Goal: Task Accomplishment & Management: Manage account settings

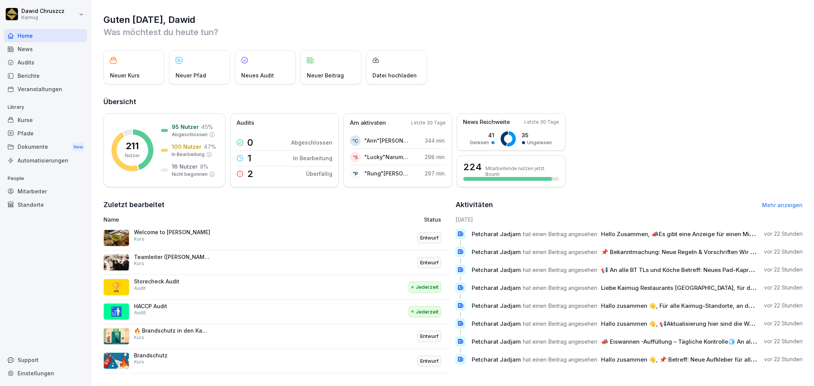
click at [31, 124] on div "Kurse" at bounding box center [45, 119] width 83 height 13
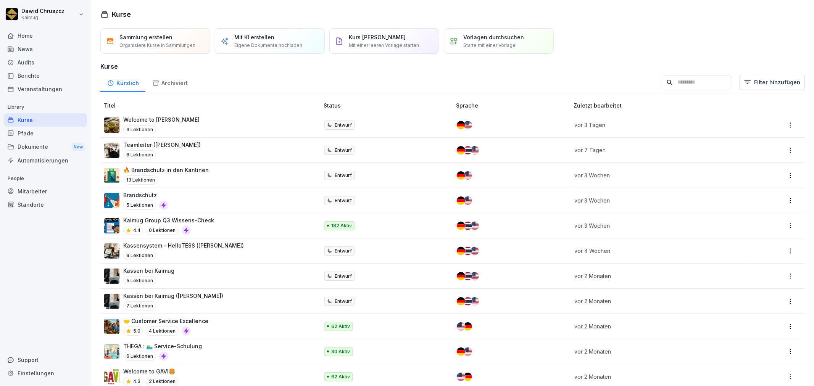
click at [202, 221] on p "Kaimug Group Q3 Wissens-Check" at bounding box center [168, 221] width 91 height 8
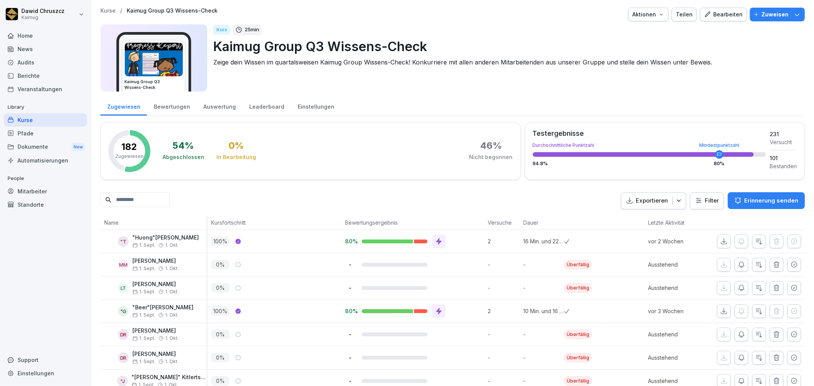
click at [654, 13] on div "Aktionen" at bounding box center [649, 14] width 32 height 8
click at [630, 82] on p "Kurs archivieren" at bounding box center [617, 84] width 41 height 7
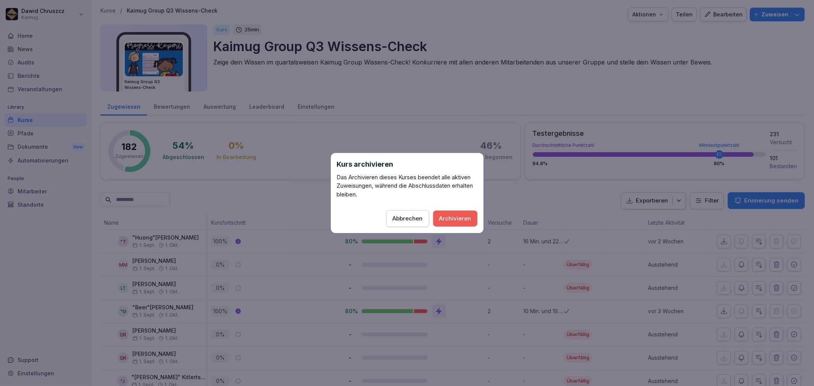
click at [462, 217] on div "Archivieren" at bounding box center [456, 219] width 32 height 8
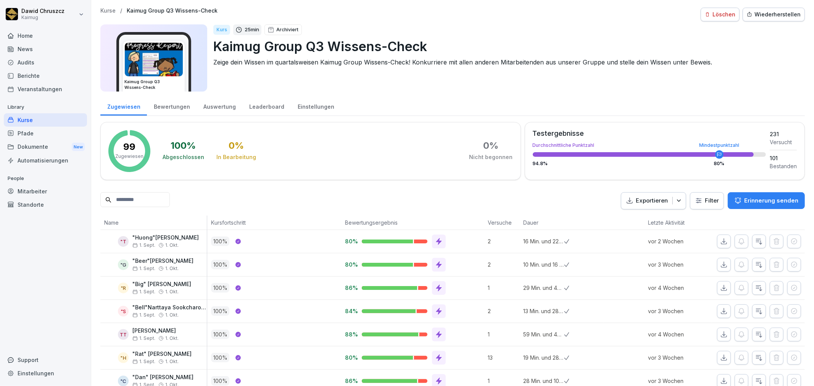
click at [108, 14] on div "Kurse / Kaimug Group Q3 Wissens-Check Löschen Wiederherstellen" at bounding box center [452, 15] width 705 height 14
click at [108, 13] on p "Kurse" at bounding box center [107, 11] width 15 height 6
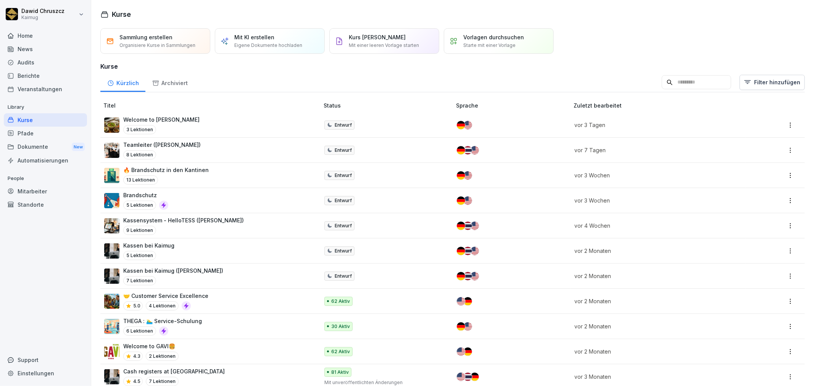
click at [179, 83] on div "Archiviert" at bounding box center [169, 82] width 49 height 19
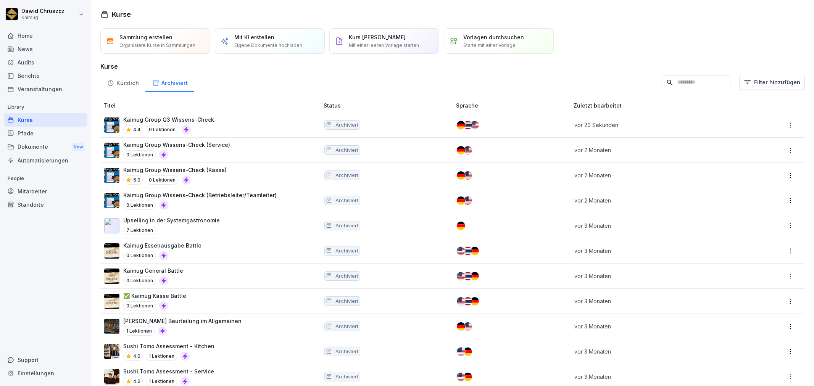
click at [197, 118] on p "Kaimug Group Q3 Wissens-Check" at bounding box center [168, 120] width 91 height 8
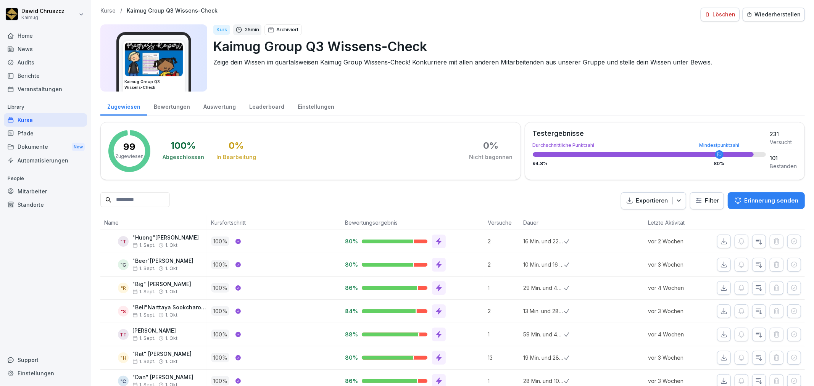
click at [619, 70] on div "Kurs 25 min Archiviert Kaimug Group Q3 Wissens-Check Zeige dein Wissen im quart…" at bounding box center [506, 57] width 586 height 67
drag, startPoint x: 777, startPoint y: 136, endPoint x: 761, endPoint y: 130, distance: 17.7
click at [761, 130] on div "Testergebnisse Durchschnittliche Punktzahl Mindestpunktzahl 94.8 % 80 % 231 Ver…" at bounding box center [665, 150] width 264 height 40
click at [732, 103] on div "Zugewiesen Bewertungen Auswertung Leaderboard Einstellungen" at bounding box center [452, 106] width 705 height 20
click at [468, 96] on div "Zugewiesen Bewertungen Auswertung Leaderboard Einstellungen" at bounding box center [452, 106] width 705 height 20
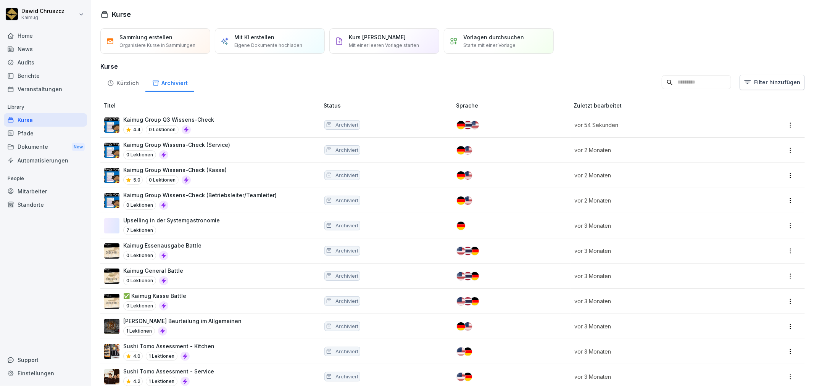
click at [37, 149] on div "Dokumente New" at bounding box center [45, 147] width 83 height 14
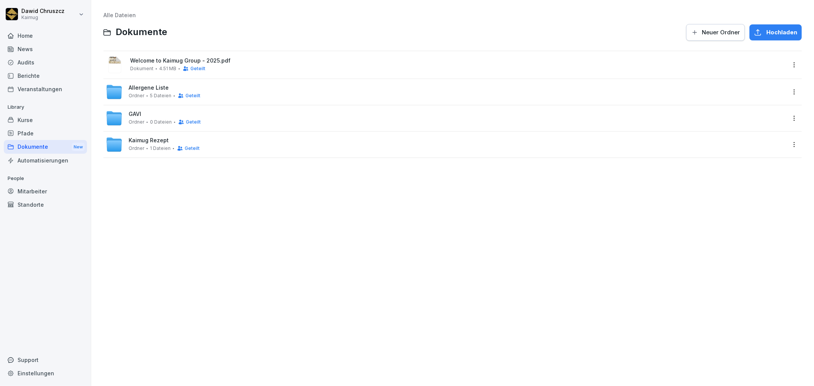
click at [30, 49] on div "News" at bounding box center [45, 48] width 83 height 13
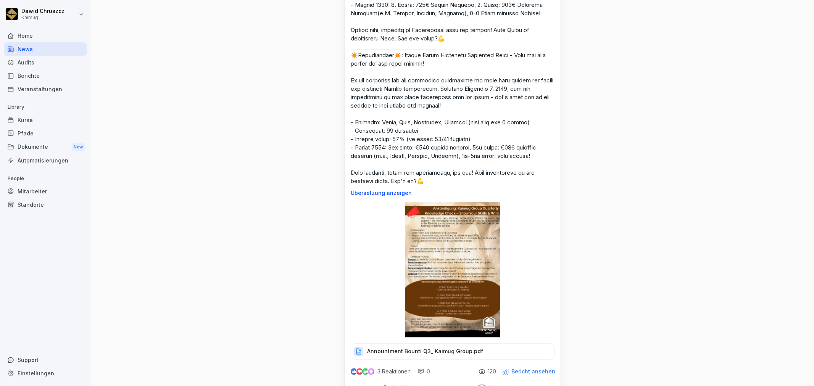
scroll to position [976, 0]
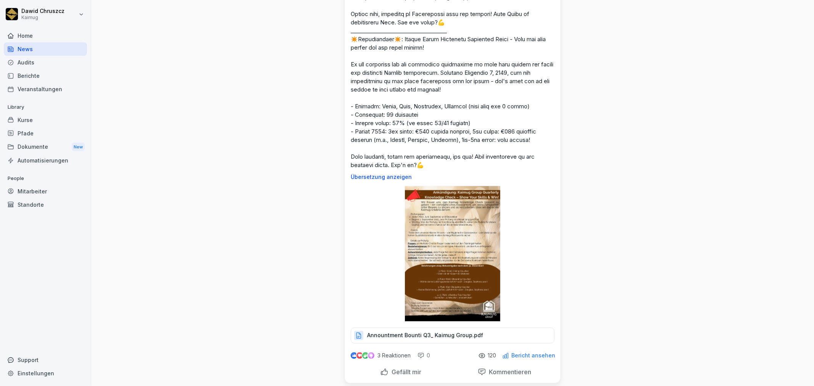
click at [461, 279] on img at bounding box center [453, 254] width 96 height 136
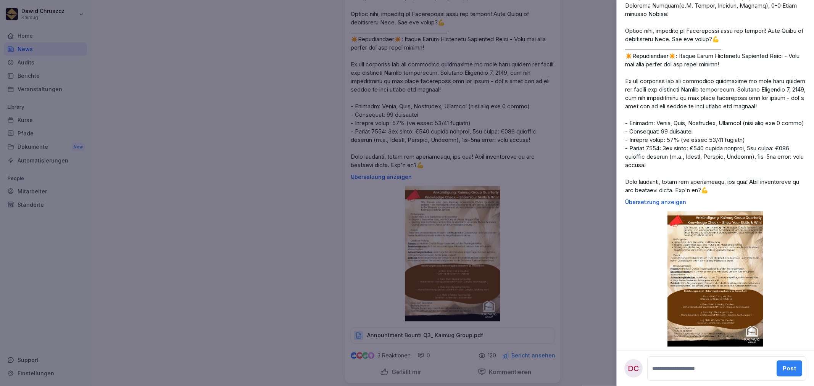
scroll to position [255, 0]
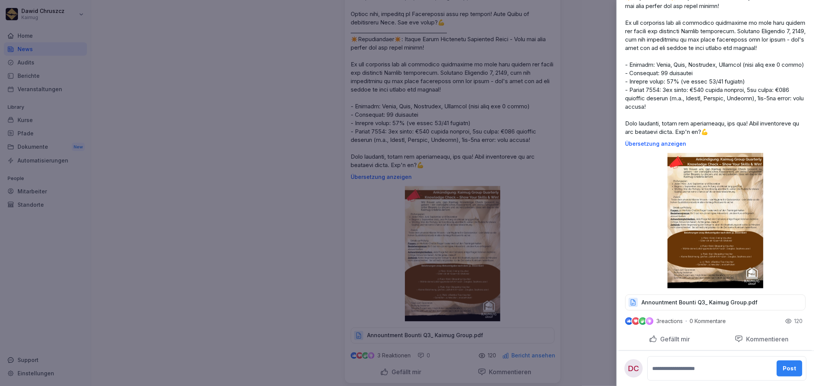
click at [718, 226] on img at bounding box center [716, 221] width 96 height 136
click at [717, 229] on img at bounding box center [716, 221] width 96 height 136
click at [741, 257] on img at bounding box center [716, 221] width 96 height 136
click at [633, 304] on icon at bounding box center [633, 302] width 7 height 7
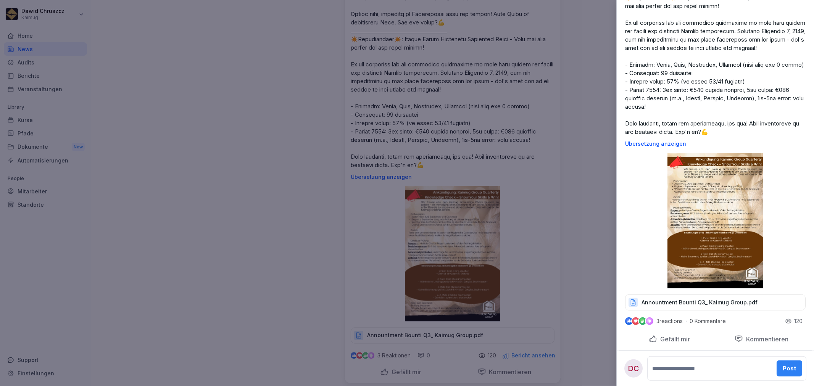
click at [543, 172] on div at bounding box center [407, 193] width 814 height 386
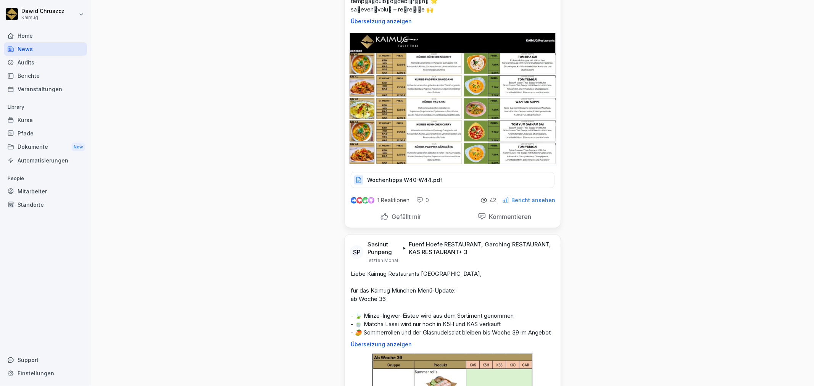
scroll to position [0, 0]
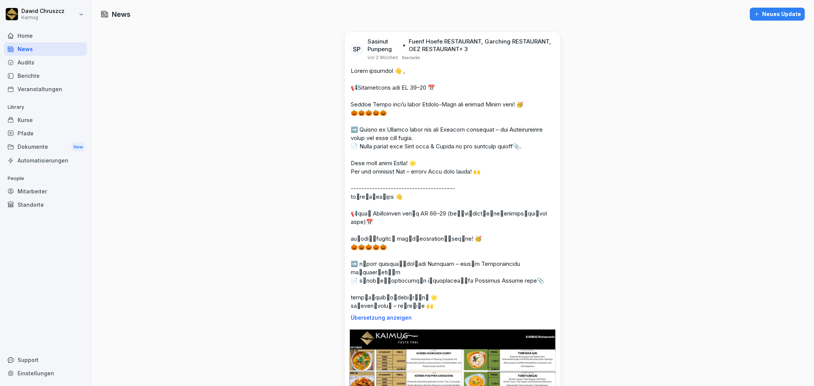
click at [36, 48] on div "News" at bounding box center [45, 48] width 83 height 13
click at [32, 121] on div "Kurse" at bounding box center [45, 119] width 83 height 13
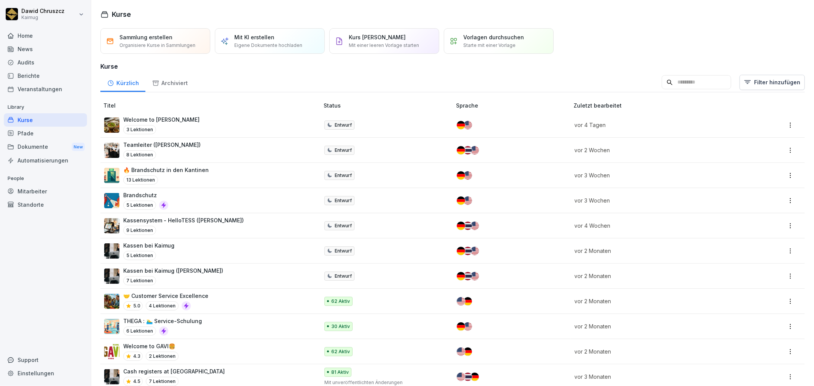
click at [163, 74] on div "Archiviert" at bounding box center [169, 82] width 49 height 19
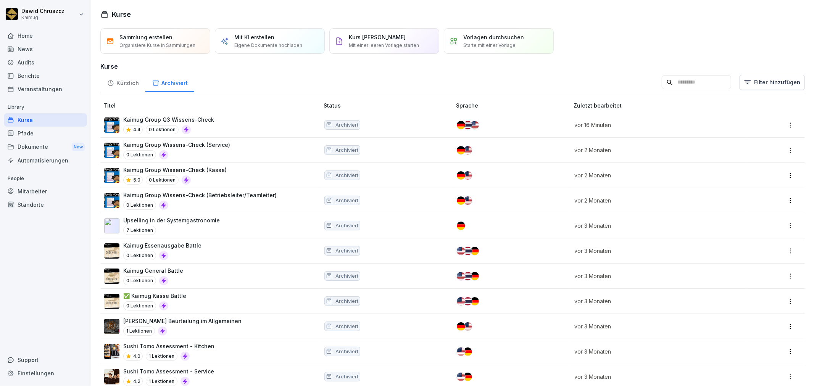
click at [178, 117] on p "Kaimug Group Q3 Wissens-Check" at bounding box center [168, 120] width 91 height 8
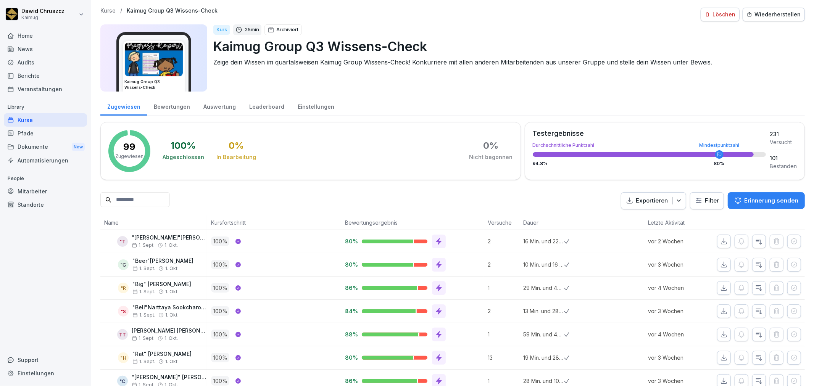
click at [264, 108] on div "Leaderboard" at bounding box center [266, 105] width 48 height 19
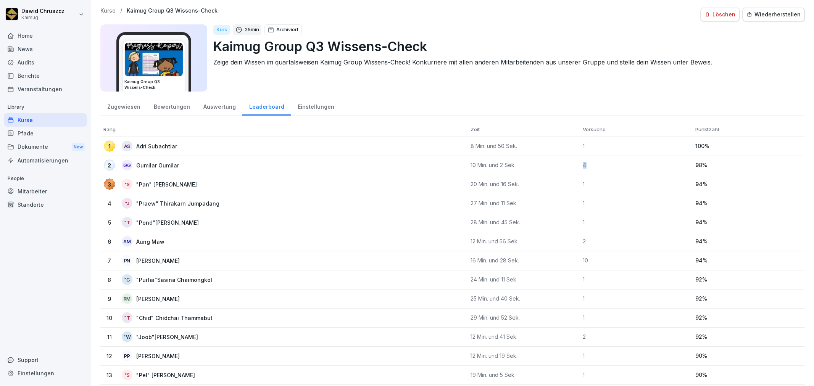
drag, startPoint x: 589, startPoint y: 163, endPoint x: 572, endPoint y: 165, distance: 17.2
click at [572, 165] on tr "2 GG Gumilar Gumilar 10 Min. und 2 Sek. 4 98 %" at bounding box center [452, 165] width 705 height 19
click at [652, 108] on div "Zugewiesen Bewertungen Auswertung Leaderboard Einstellungen" at bounding box center [452, 106] width 705 height 20
